Goal: Task Accomplishment & Management: Manage account settings

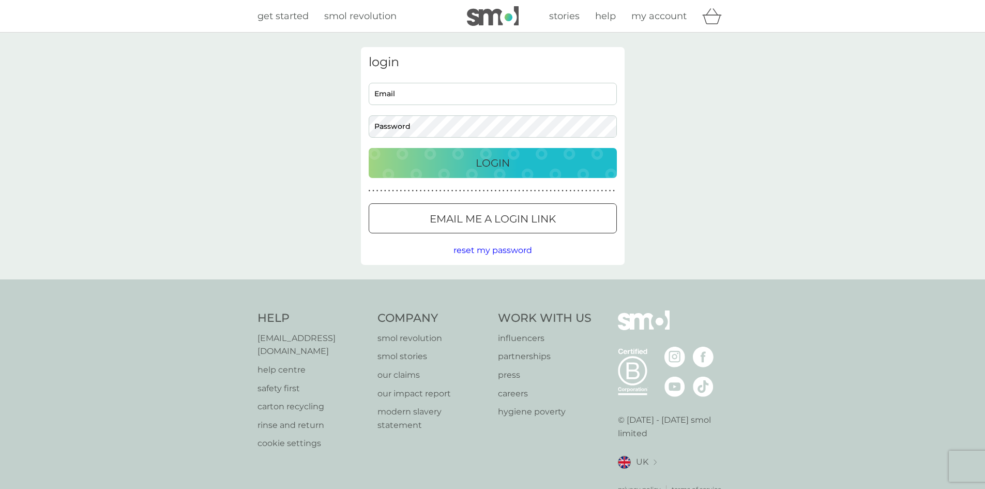
type input "[PERSON_NAME][EMAIL_ADDRESS][DOMAIN_NAME]"
click at [505, 161] on p "Login" at bounding box center [493, 163] width 34 height 17
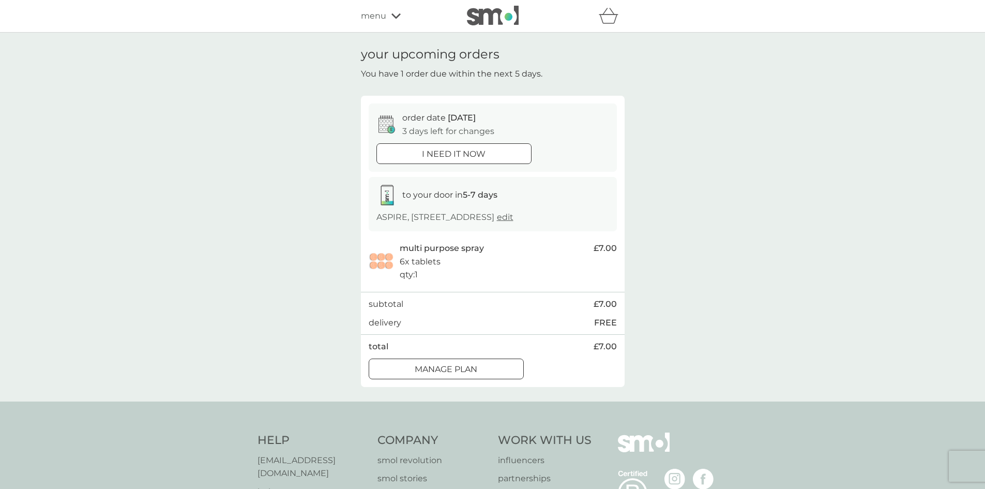
click at [461, 370] on div at bounding box center [446, 369] width 37 height 11
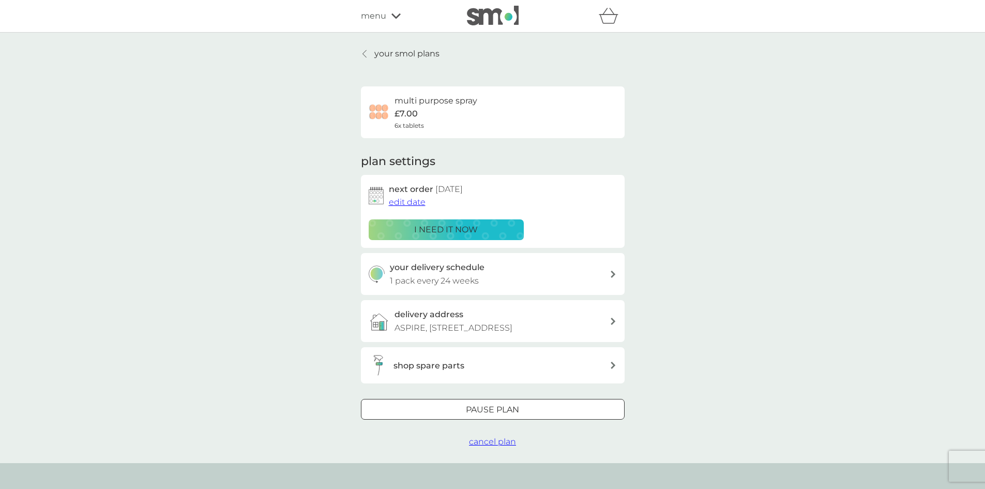
click at [401, 200] on span "edit date" at bounding box center [407, 202] width 37 height 10
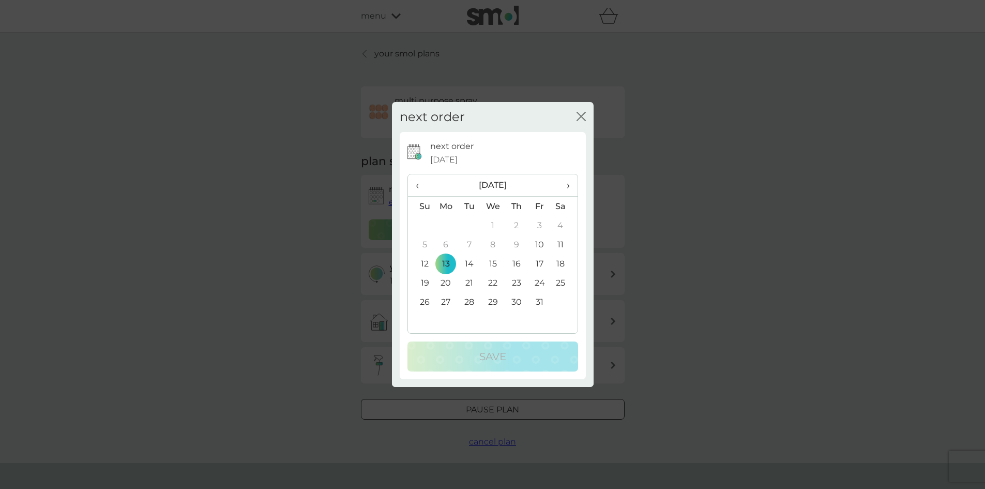
click at [566, 185] on span "›" at bounding box center [564, 185] width 10 height 22
click at [447, 303] on td "24" at bounding box center [446, 301] width 24 height 19
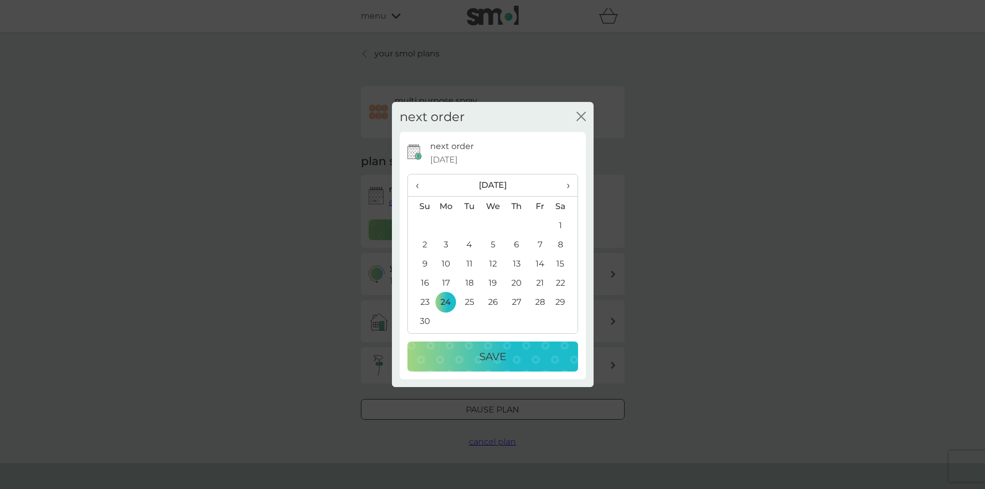
click at [487, 356] on p "Save" at bounding box center [492, 356] width 27 height 17
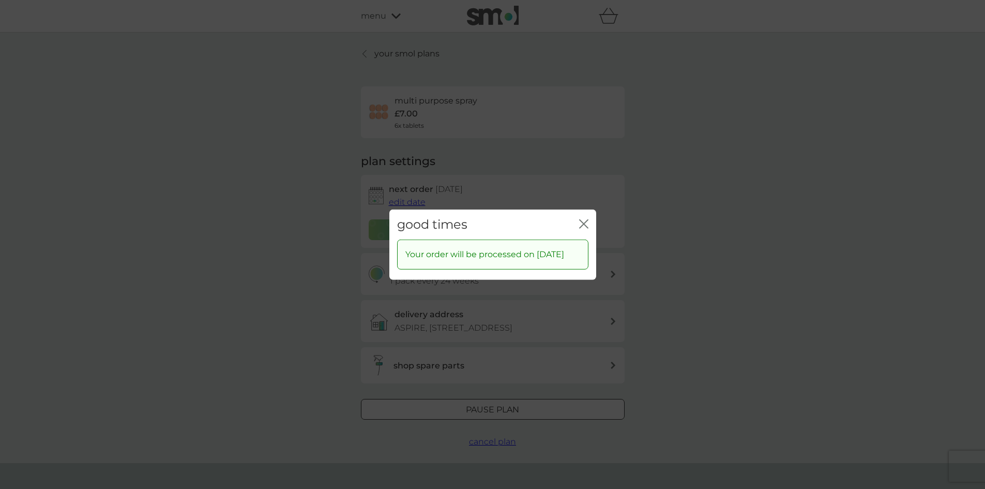
click at [581, 219] on icon "close" at bounding box center [582, 223] width 4 height 8
